Goal: Find contact information: Find contact information

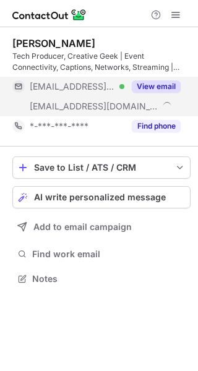
scroll to position [270, 198]
click at [149, 79] on div "View email" at bounding box center [152, 87] width 56 height 20
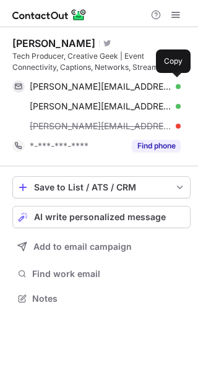
scroll to position [289, 198]
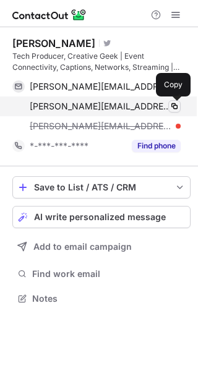
click at [169, 107] on span at bounding box center [174, 106] width 10 height 10
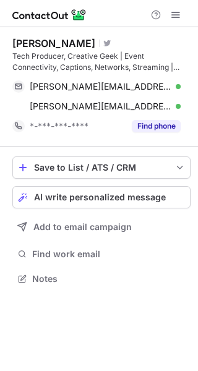
scroll to position [270, 198]
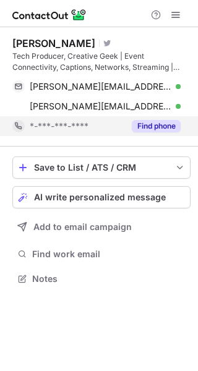
click at [151, 122] on button "Find phone" at bounding box center [156, 126] width 49 height 12
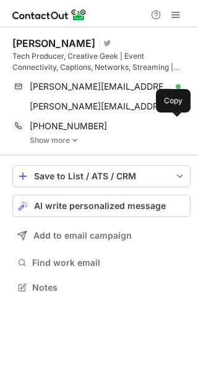
scroll to position [278, 198]
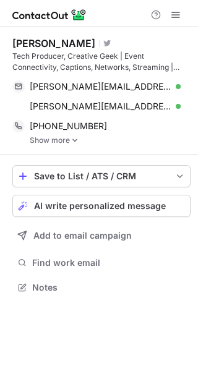
click at [72, 144] on img at bounding box center [74, 140] width 7 height 9
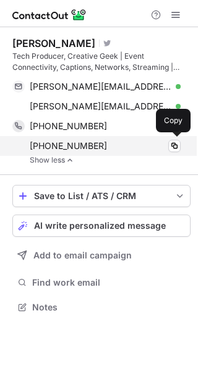
scroll to position [298, 198]
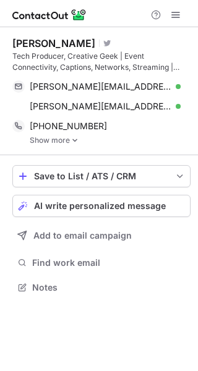
scroll to position [278, 198]
click at [49, 138] on link "Show more" at bounding box center [110, 140] width 161 height 9
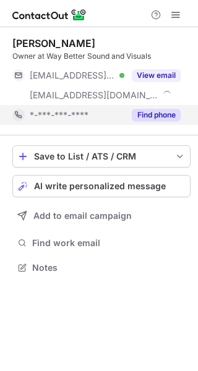
scroll to position [259, 198]
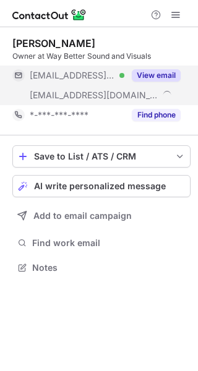
click at [168, 72] on button "View email" at bounding box center [156, 75] width 49 height 12
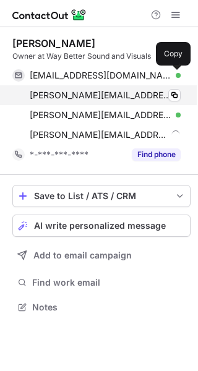
scroll to position [299, 198]
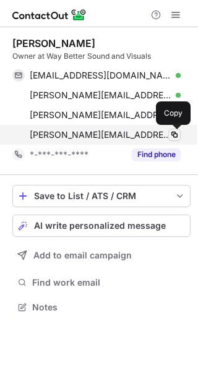
click at [174, 140] on button at bounding box center [174, 135] width 12 height 12
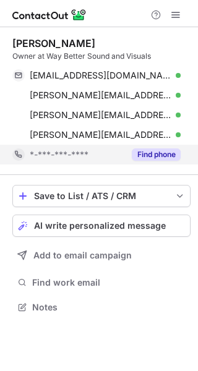
click at [160, 155] on button "Find phone" at bounding box center [156, 154] width 49 height 12
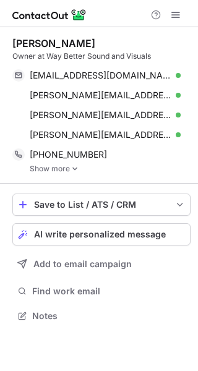
scroll to position [307, 198]
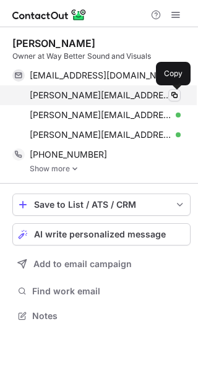
click at [173, 95] on span at bounding box center [174, 95] width 10 height 10
